Goal: Obtain resource: Obtain resource

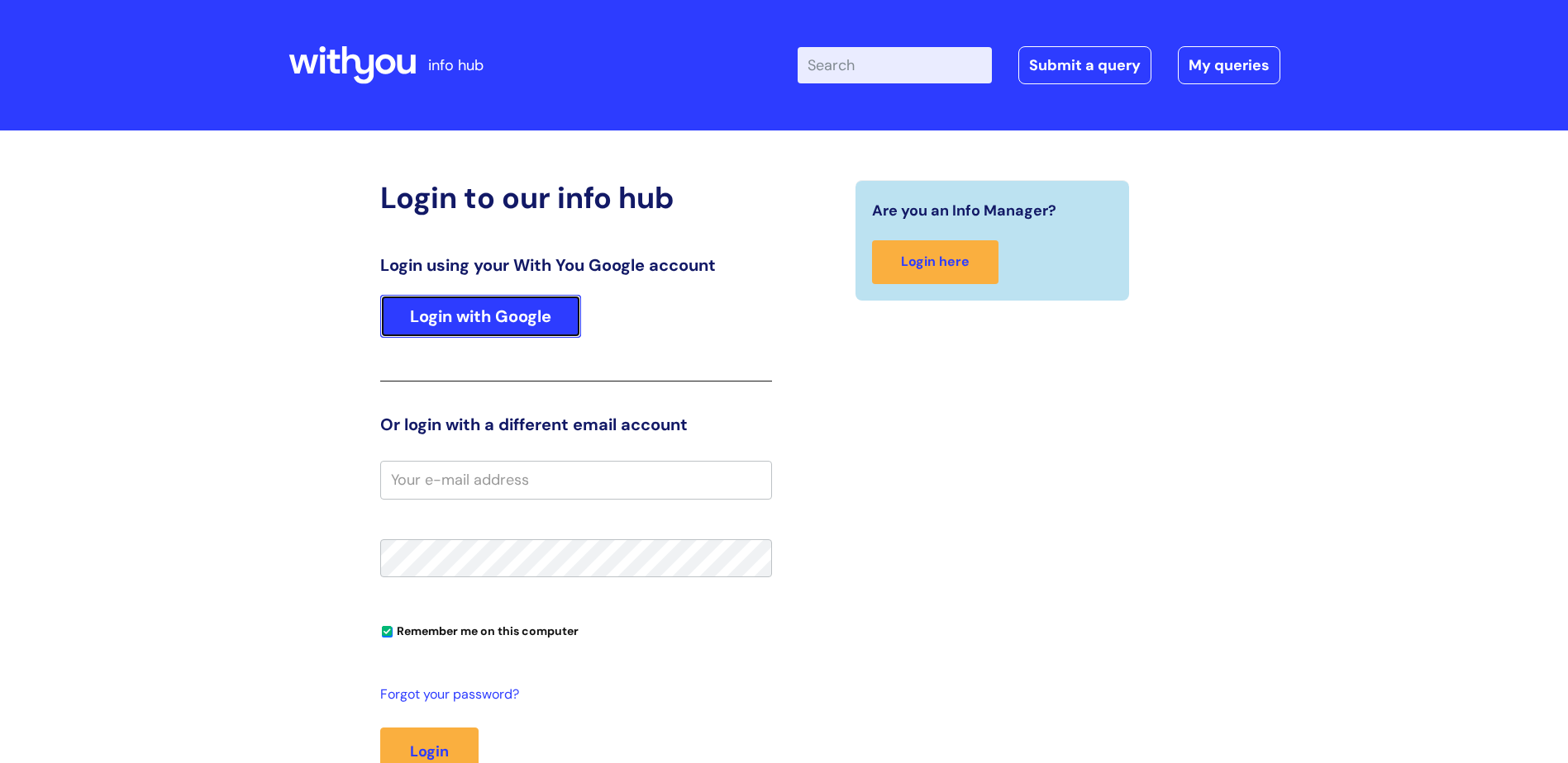
click at [459, 318] on link "Login with Google" at bounding box center [481, 316] width 201 height 43
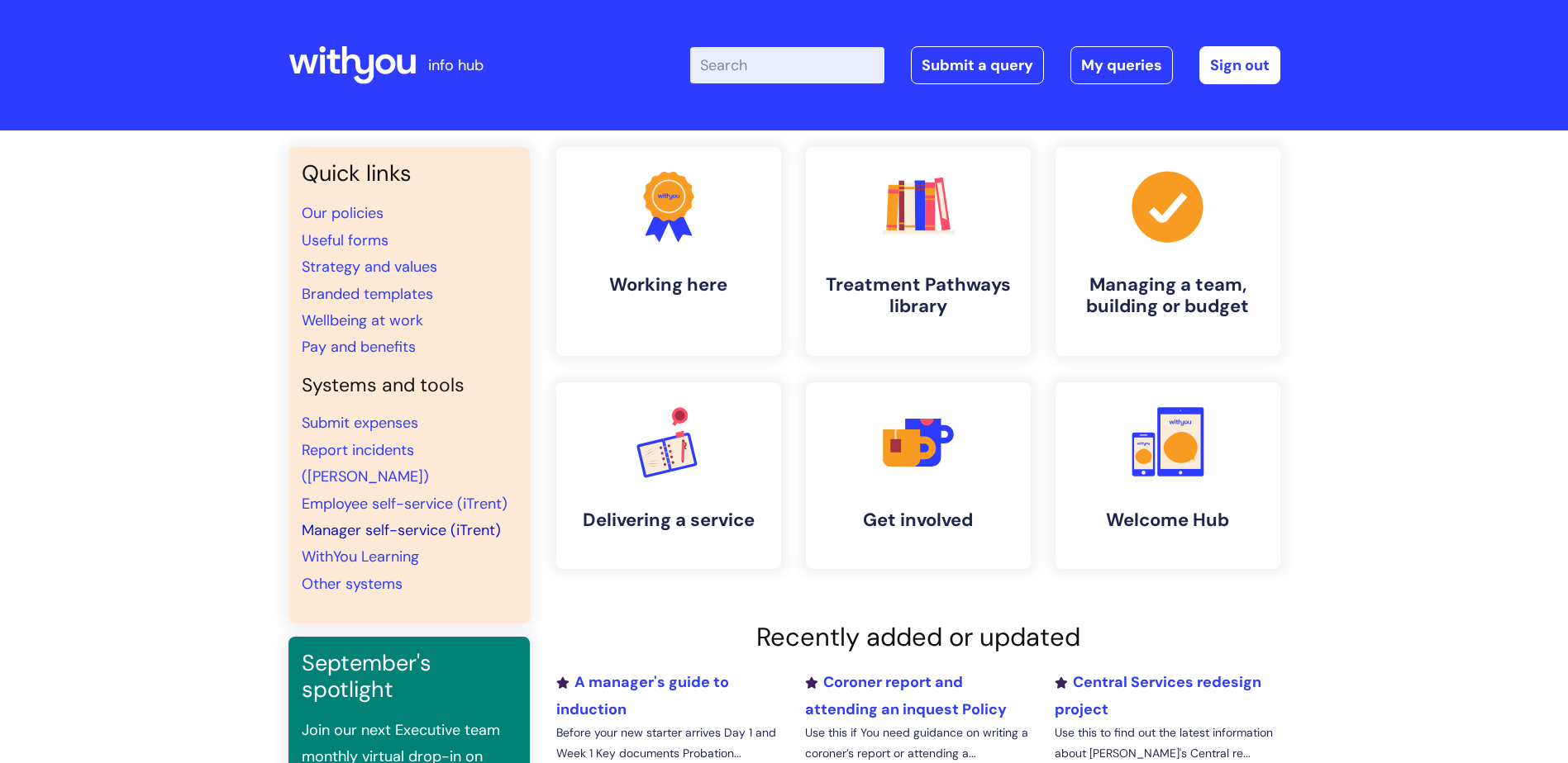
click at [351, 520] on link "Manager self-service (iTrent)" at bounding box center [401, 530] width 199 height 20
click at [762, 64] on input "Enter your search term here..." at bounding box center [786, 64] width 194 height 36
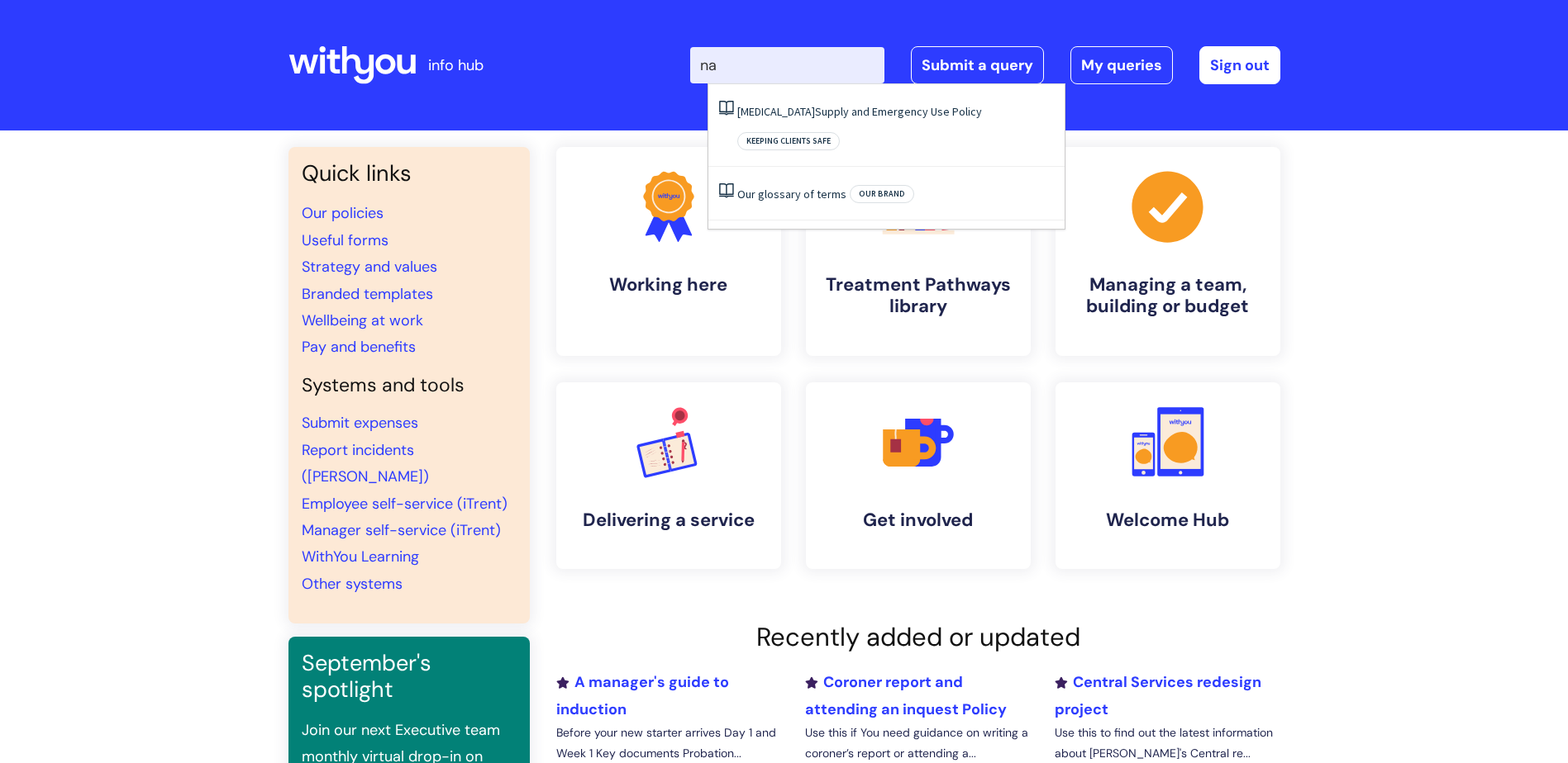
type input "n"
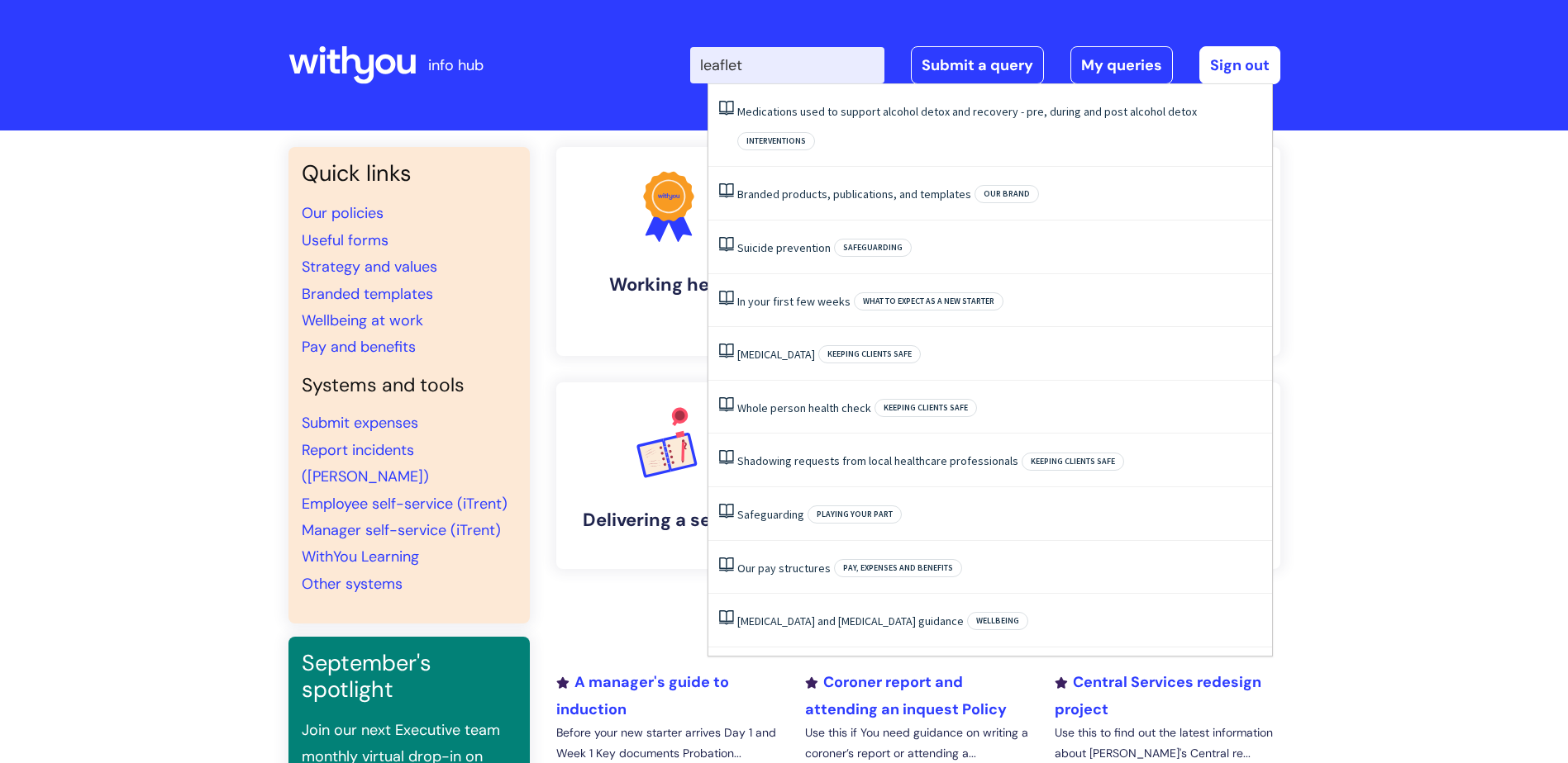
type input "leaflets"
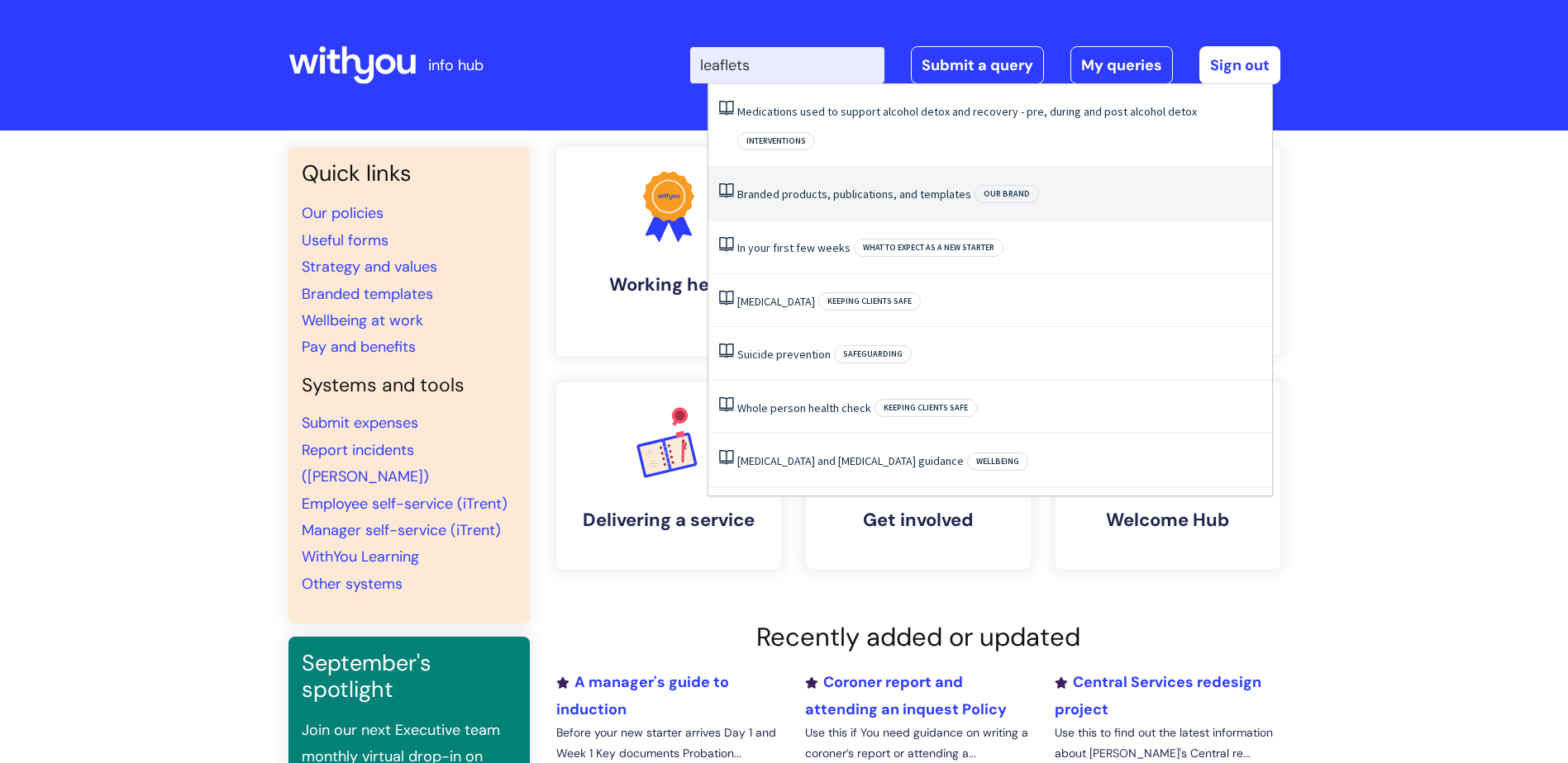
click at [793, 187] on link "Branded products, publications, and templates" at bounding box center [854, 194] width 234 height 15
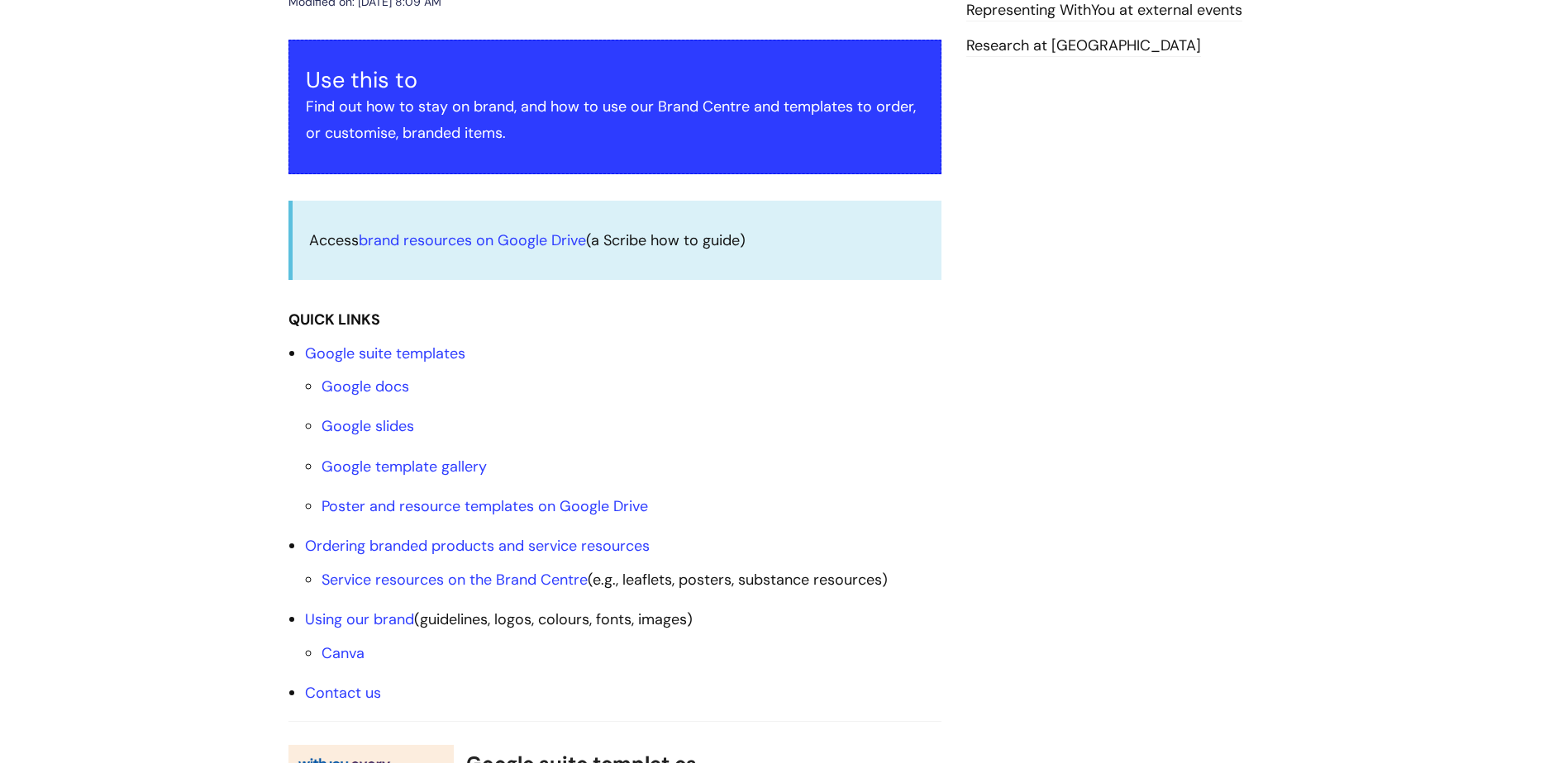
scroll to position [413, 0]
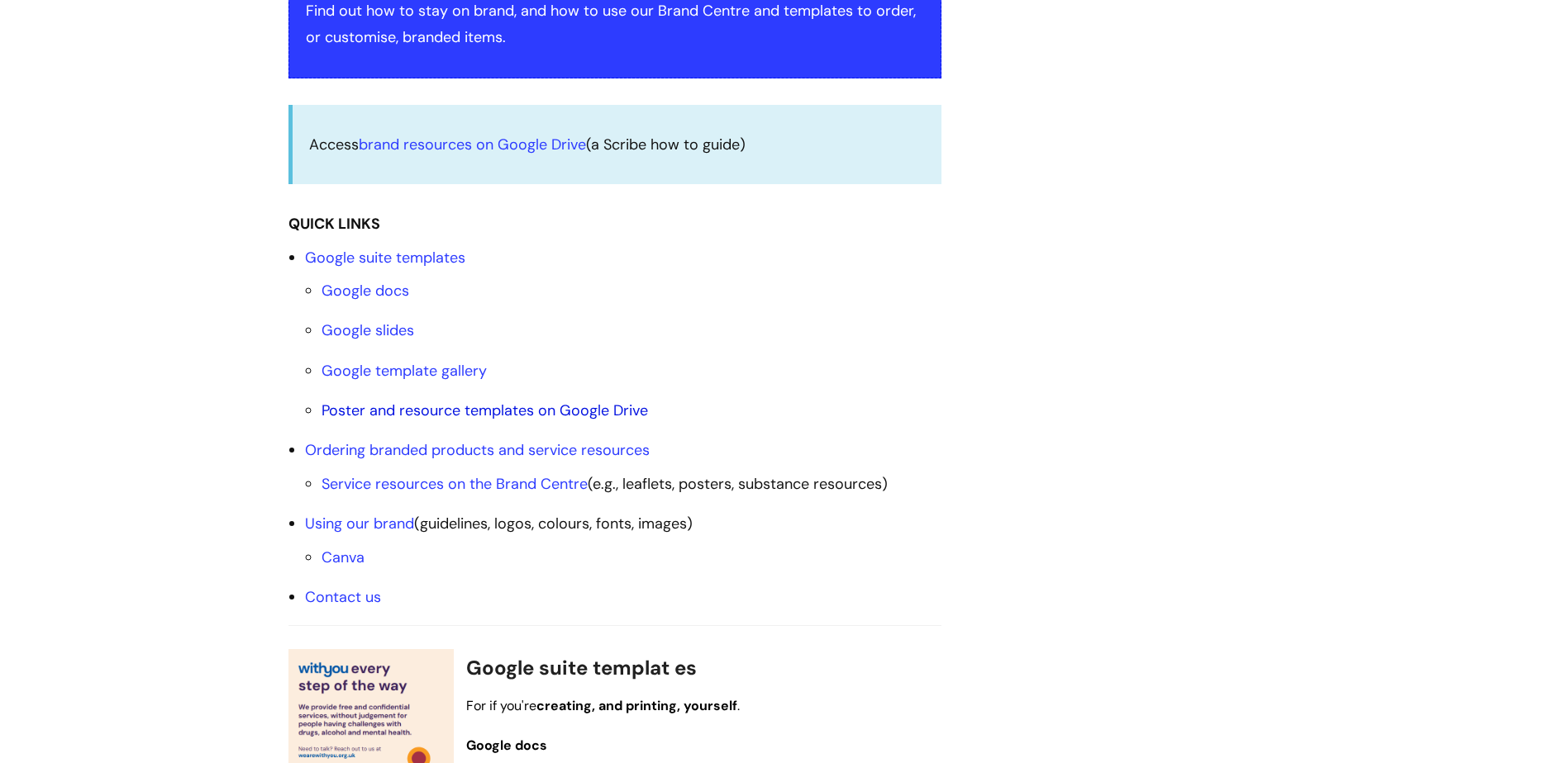
click at [459, 405] on link "Poster and resource templates on Google Drive" at bounding box center [484, 410] width 327 height 20
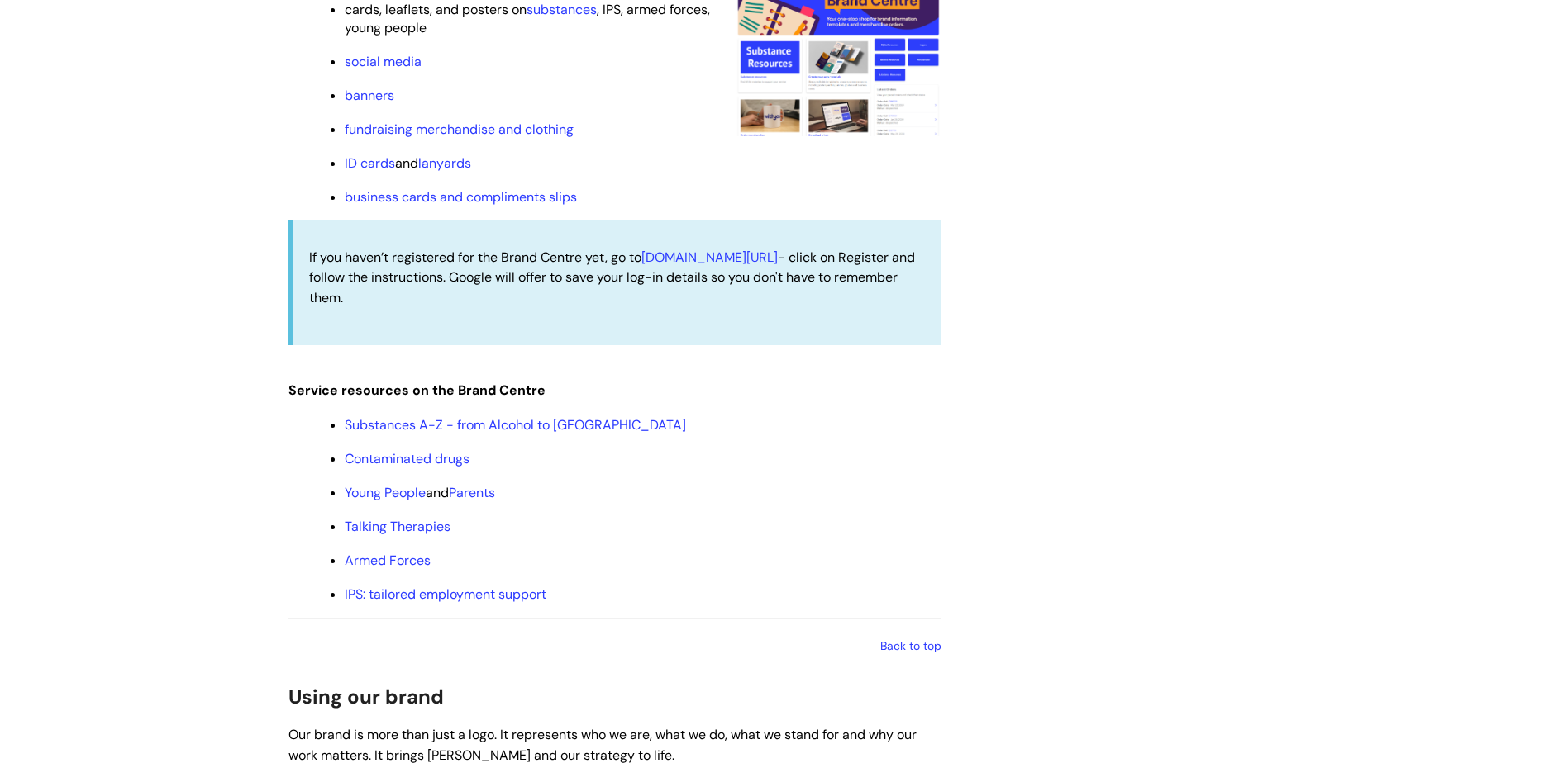
scroll to position [1731, 0]
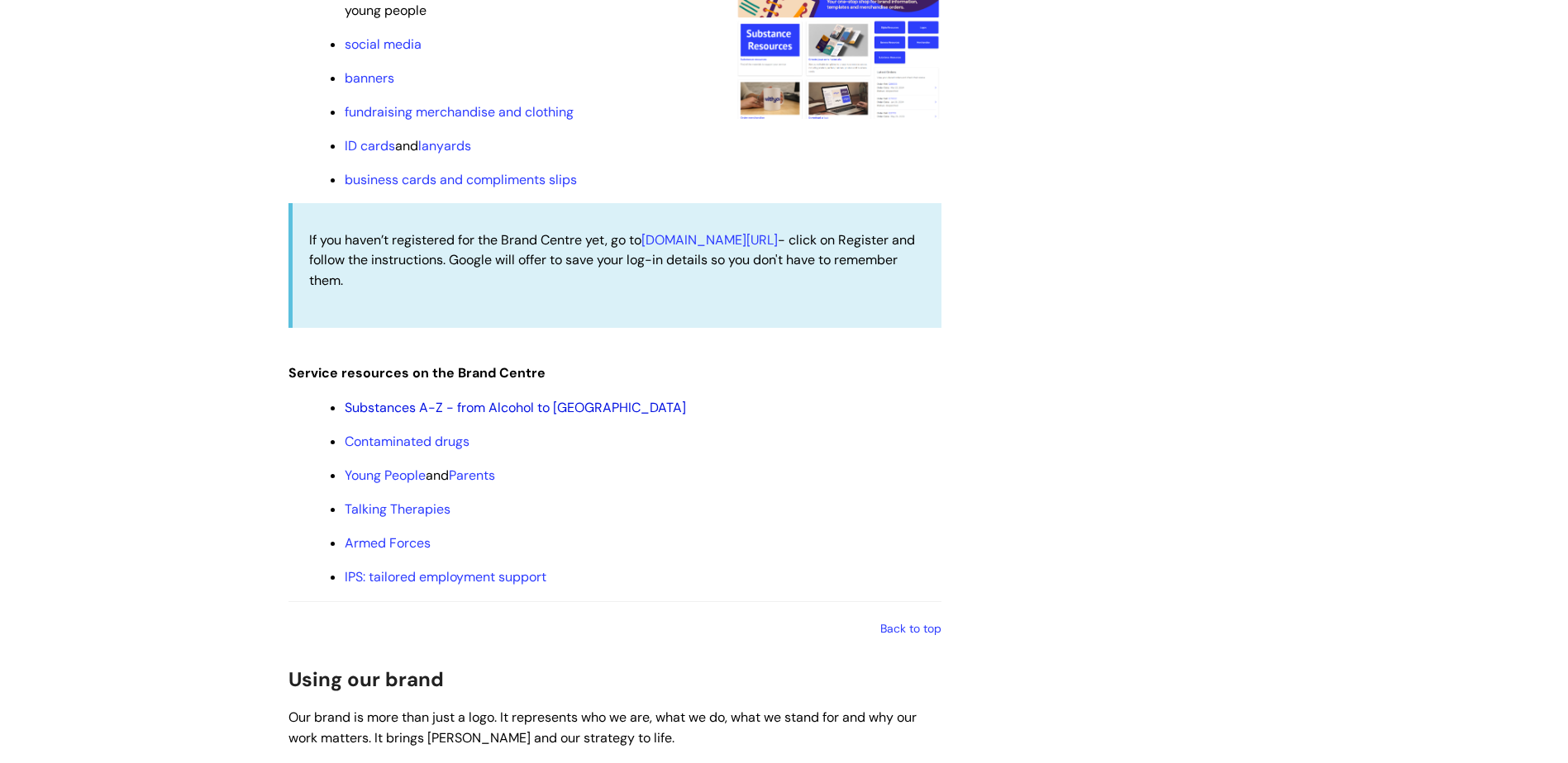
click at [488, 411] on link "Substances A-Z - from Alcohol to Xylazine" at bounding box center [515, 408] width 342 height 17
